Goal: Book appointment/travel/reservation

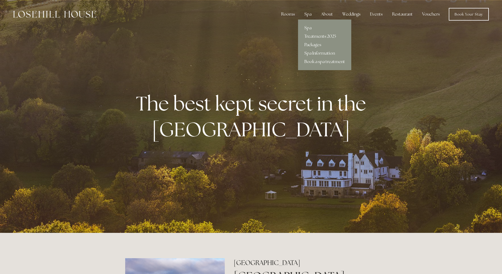
click at [319, 61] on link "Book a spa treatment" at bounding box center [324, 61] width 53 height 8
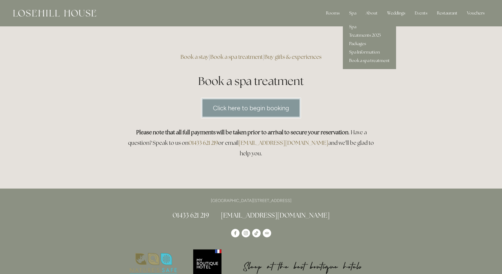
click at [357, 43] on link "Packages" at bounding box center [369, 44] width 53 height 8
